Goal: Task Accomplishment & Management: Manage account settings

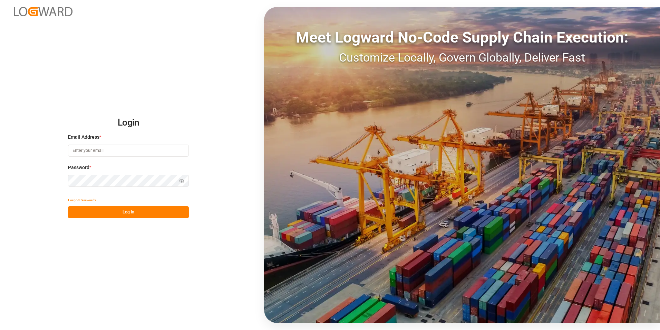
type input "[EMAIL_ADDRESS][DOMAIN_NAME]"
click at [113, 174] on div "Password * Show password Password is required." at bounding box center [128, 179] width 121 height 30
click at [183, 177] on button "Show password" at bounding box center [181, 180] width 15 height 12
click at [131, 212] on button "Log In" at bounding box center [128, 212] width 121 height 12
click at [85, 198] on button "Forgot Password?" at bounding box center [82, 200] width 28 height 12
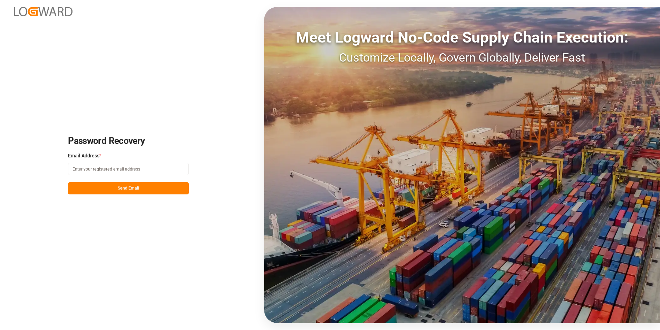
click at [172, 166] on input at bounding box center [128, 169] width 121 height 12
type input "[EMAIL_ADDRESS][DOMAIN_NAME]"
click at [86, 189] on button "Send Email" at bounding box center [128, 188] width 121 height 12
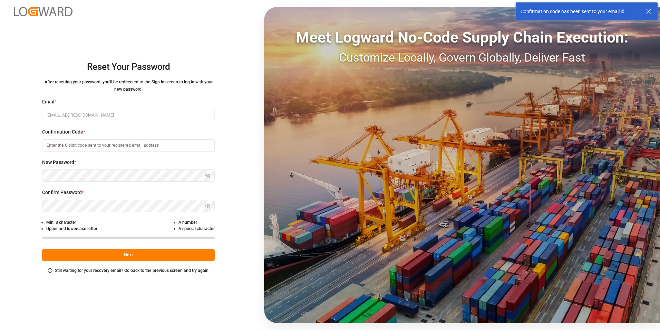
click at [84, 148] on input at bounding box center [128, 145] width 173 height 12
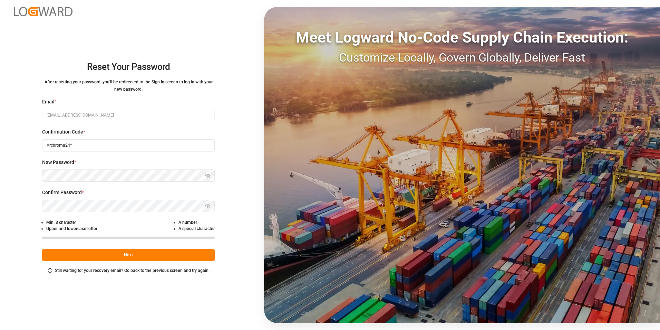
type input "Archroma24*"
drag, startPoint x: 98, startPoint y: 142, endPoint x: -76, endPoint y: 113, distance: 176.5
click at [0, 113] on html "Reset Your Password After resetting your password, you'll be redirected to the …" at bounding box center [330, 165] width 660 height 330
paste input "175607"
type input "175607"
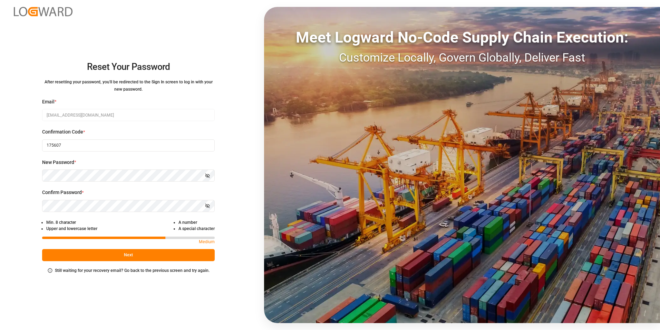
click at [210, 207] on icon "button" at bounding box center [207, 205] width 5 height 5
click at [206, 173] on icon "button" at bounding box center [208, 175] width 4 height 4
click at [127, 251] on button "Next" at bounding box center [128, 255] width 173 height 12
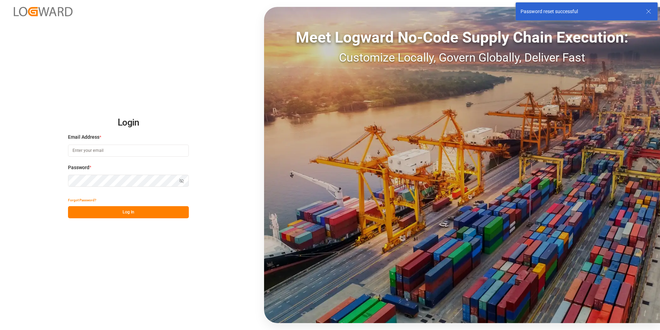
click at [121, 153] on input at bounding box center [128, 150] width 121 height 12
type input "[EMAIL_ADDRESS][DOMAIN_NAME]"
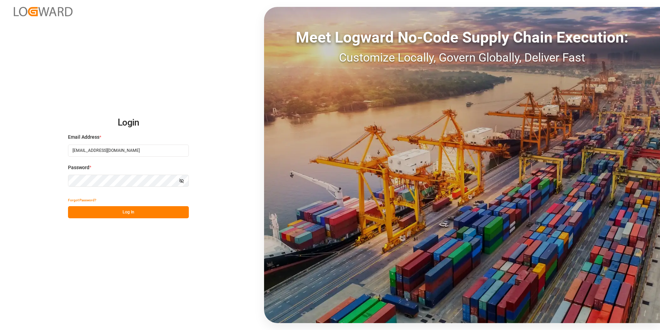
click at [126, 213] on button "Log In" at bounding box center [128, 212] width 121 height 12
